Goal: Transaction & Acquisition: Purchase product/service

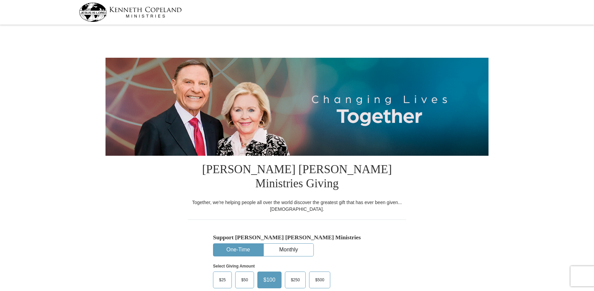
select select "AZ"
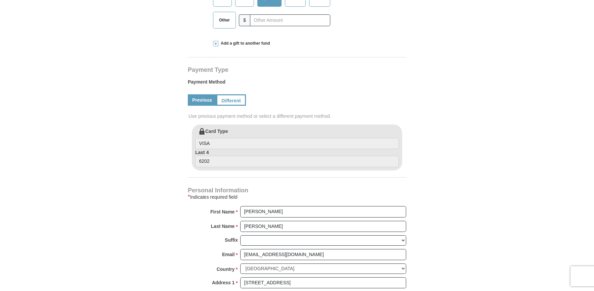
scroll to position [301, 0]
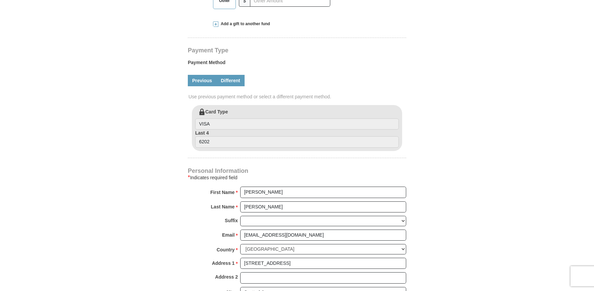
click at [245, 86] on link "Different" at bounding box center [230, 80] width 28 height 11
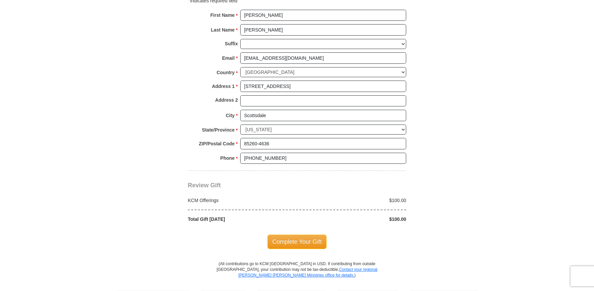
scroll to position [404, 0]
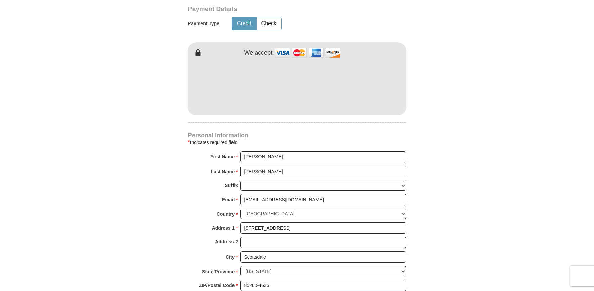
click at [256, 30] on button "Credit" at bounding box center [244, 23] width 24 height 12
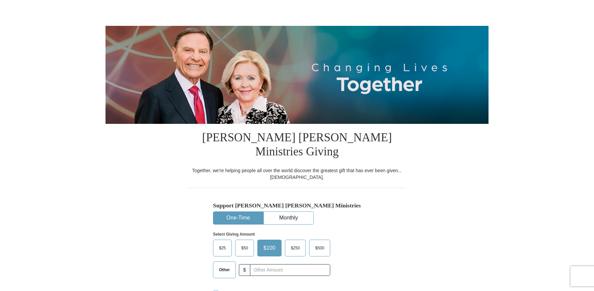
scroll to position [0, 0]
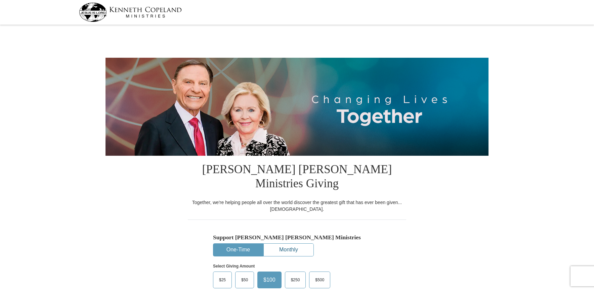
click at [297, 255] on button "Monthly" at bounding box center [289, 250] width 50 height 12
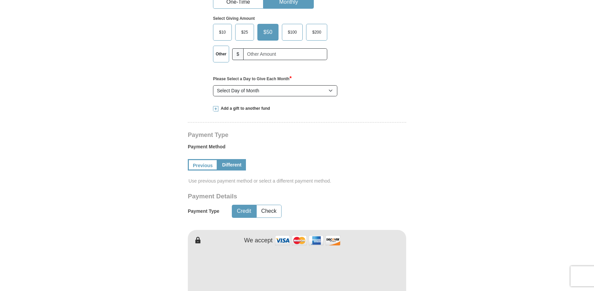
scroll to position [357, 0]
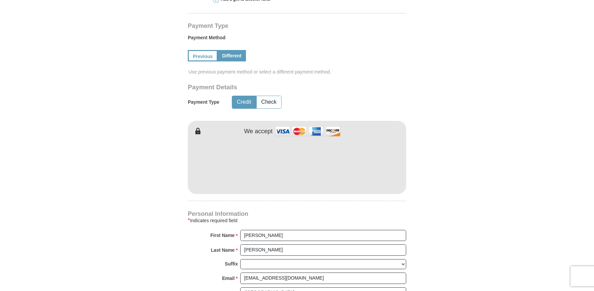
click at [431, 99] on form "Kenneth Copeland Ministries Giving Together, we're helping people all over the …" at bounding box center [296, 117] width 383 height 894
click at [405, 113] on div "Payment Details Payment Type Credit Check We accept" at bounding box center [297, 139] width 218 height 110
click at [256, 108] on button "Credit" at bounding box center [244, 102] width 24 height 12
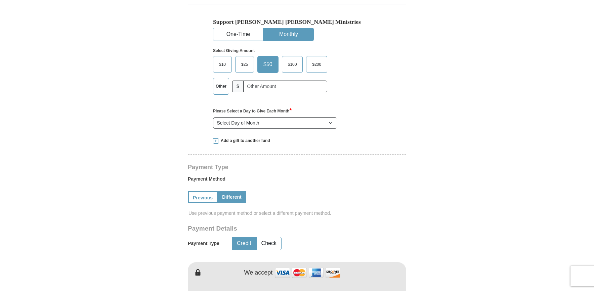
click at [251, 70] on span "$25" at bounding box center [244, 64] width 13 height 10
click at [0, 0] on input "$25" at bounding box center [0, 0] width 0 height 0
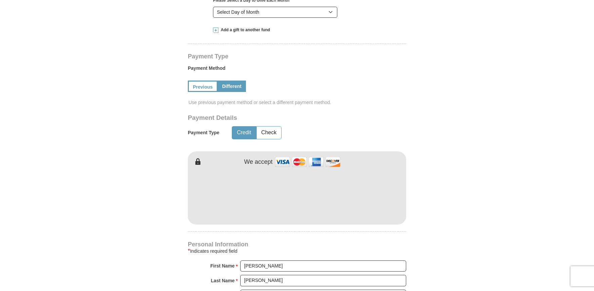
scroll to position [365, 0]
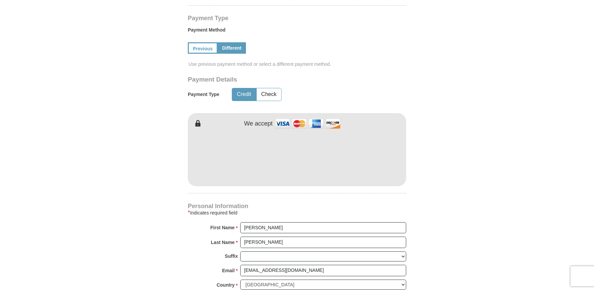
click at [289, 131] on img at bounding box center [307, 124] width 67 height 14
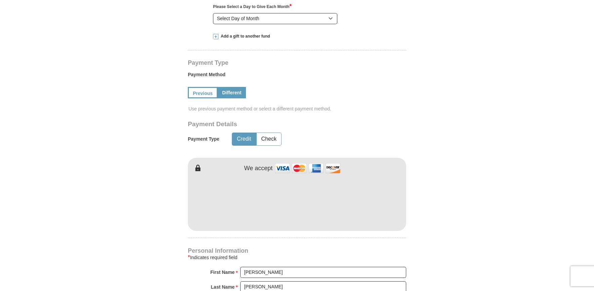
scroll to position [265, 0]
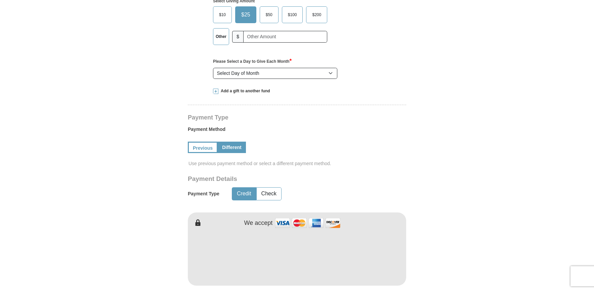
click at [300, 20] on span "$100" at bounding box center [292, 15] width 16 height 10
click at [0, 0] on input "$100" at bounding box center [0, 0] width 0 height 0
click at [284, 230] on img at bounding box center [307, 223] width 67 height 14
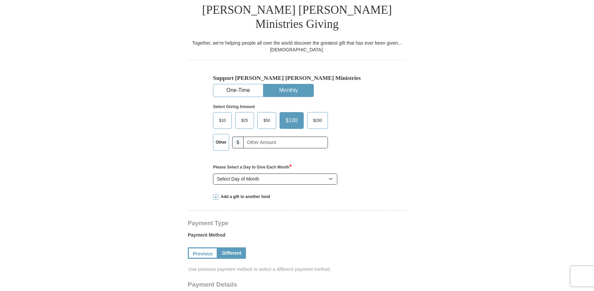
scroll to position [158, 0]
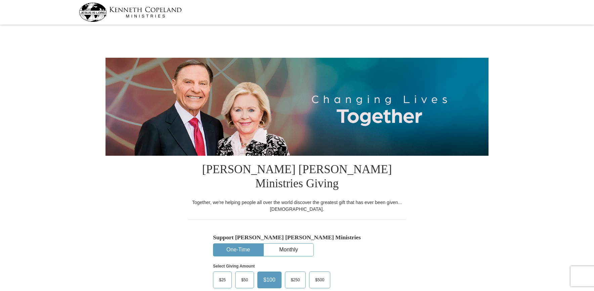
select select "AZ"
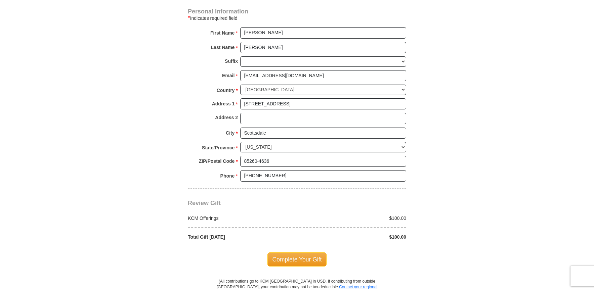
scroll to position [393, 0]
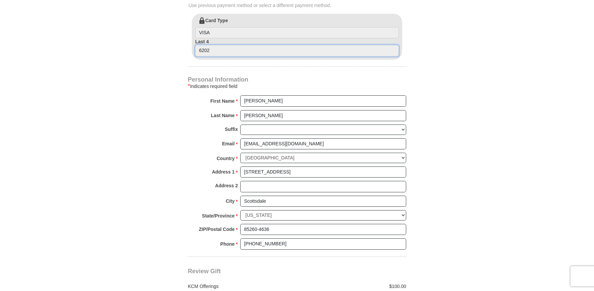
click at [243, 56] on input "6202" at bounding box center [297, 50] width 204 height 11
click at [234, 56] on input "6202" at bounding box center [297, 50] width 204 height 11
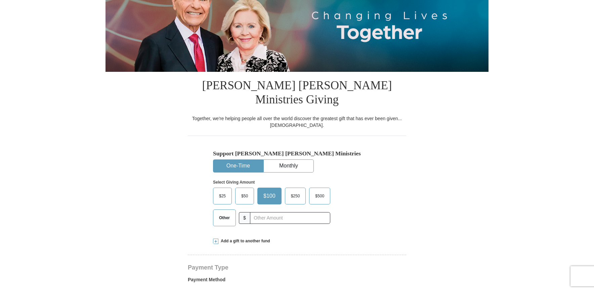
scroll to position [0, 0]
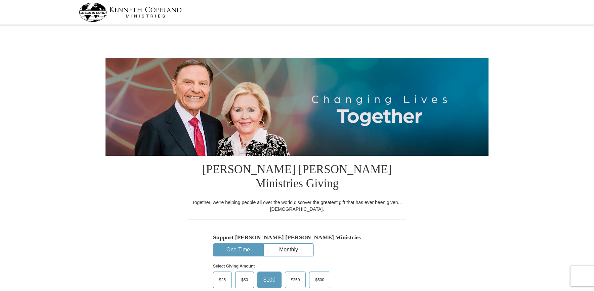
select select "AZ"
